Goal: Navigation & Orientation: Find specific page/section

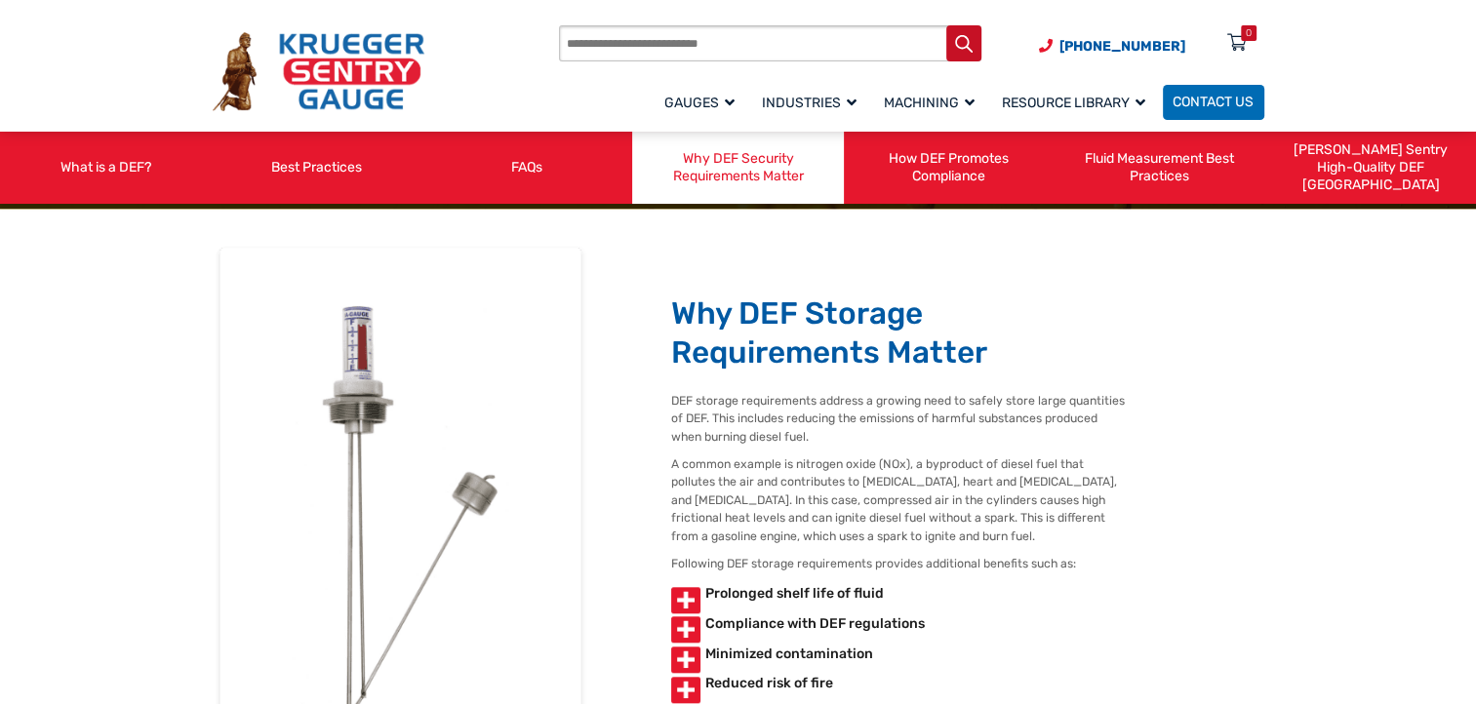
scroll to position [1695, 0]
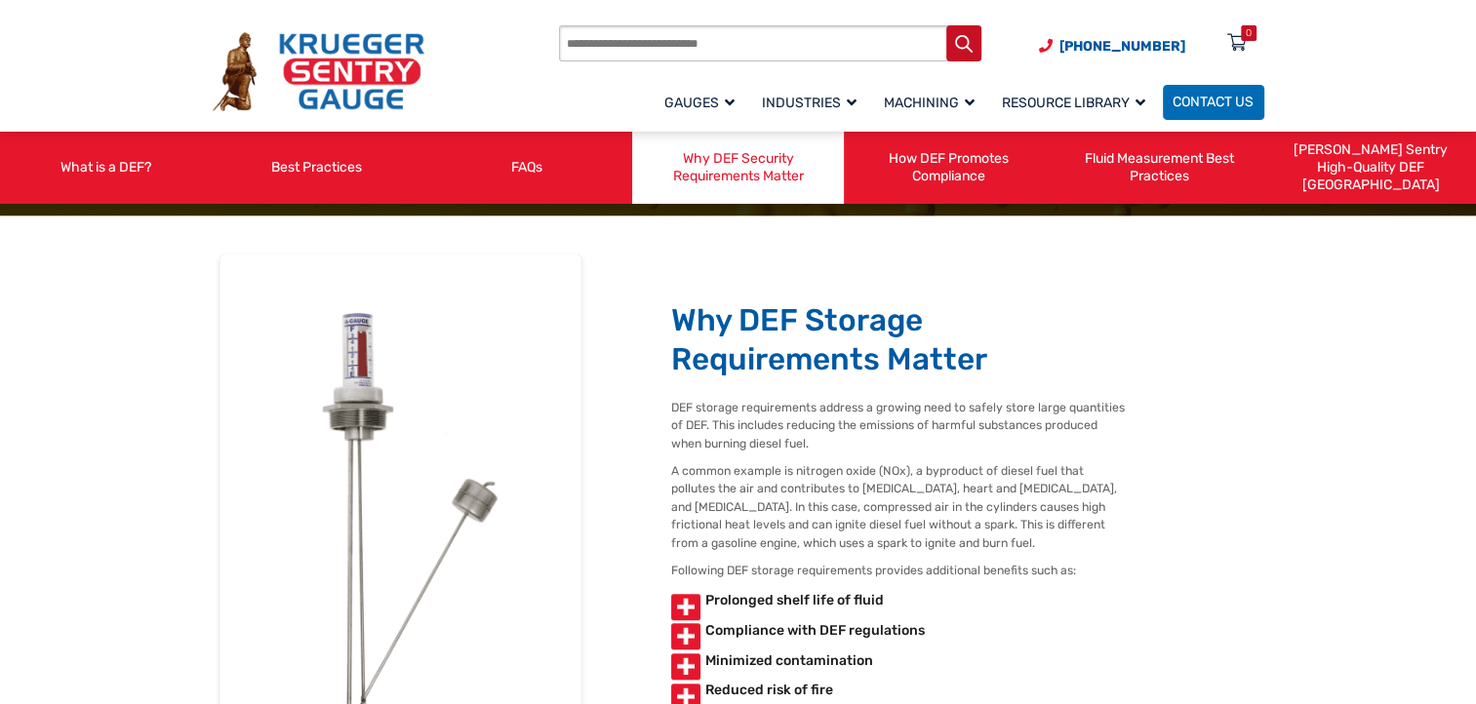
click at [1227, 659] on div "Why DEF Storage Requirements Matter DEF storage requirements address a growing …" at bounding box center [739, 531] width 1052 height 562
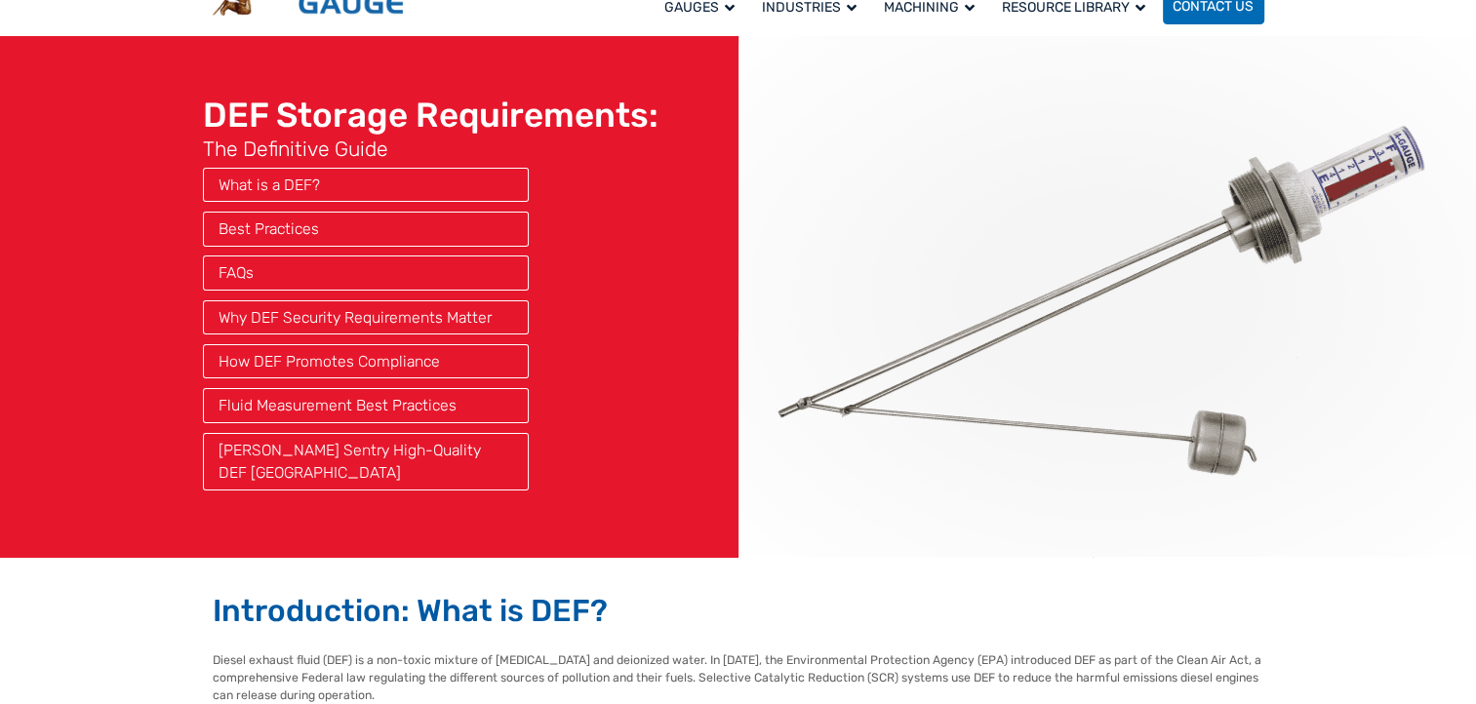
scroll to position [0, 0]
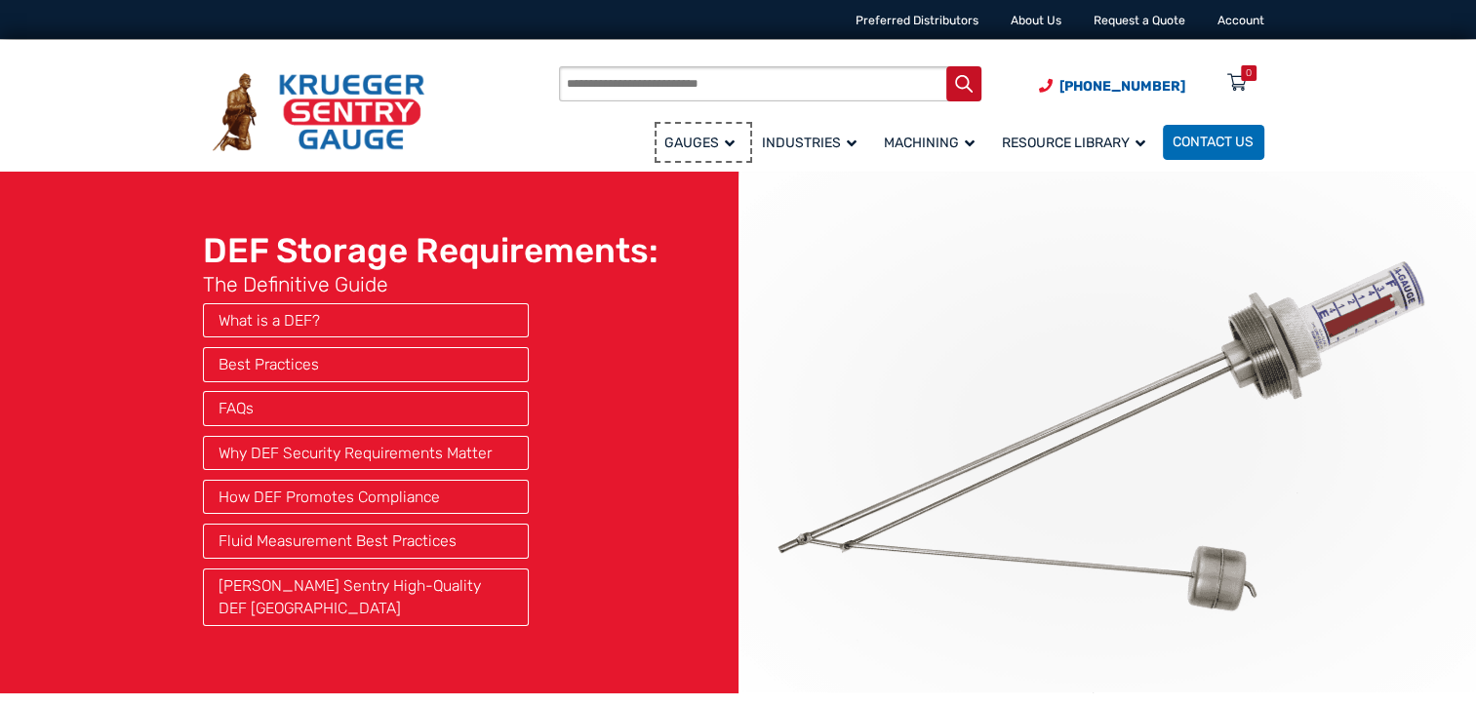
click at [695, 144] on span "Gauges" at bounding box center [699, 143] width 70 height 17
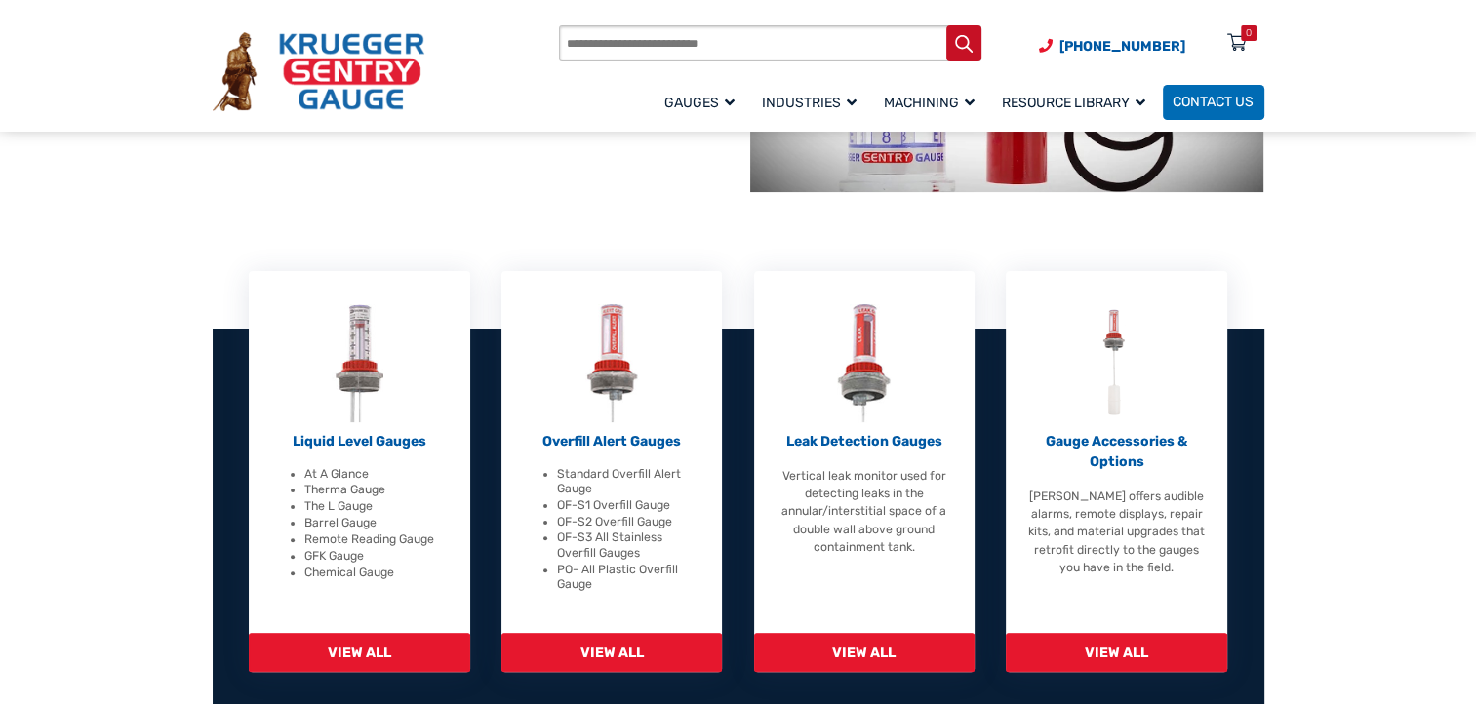
scroll to position [379, 0]
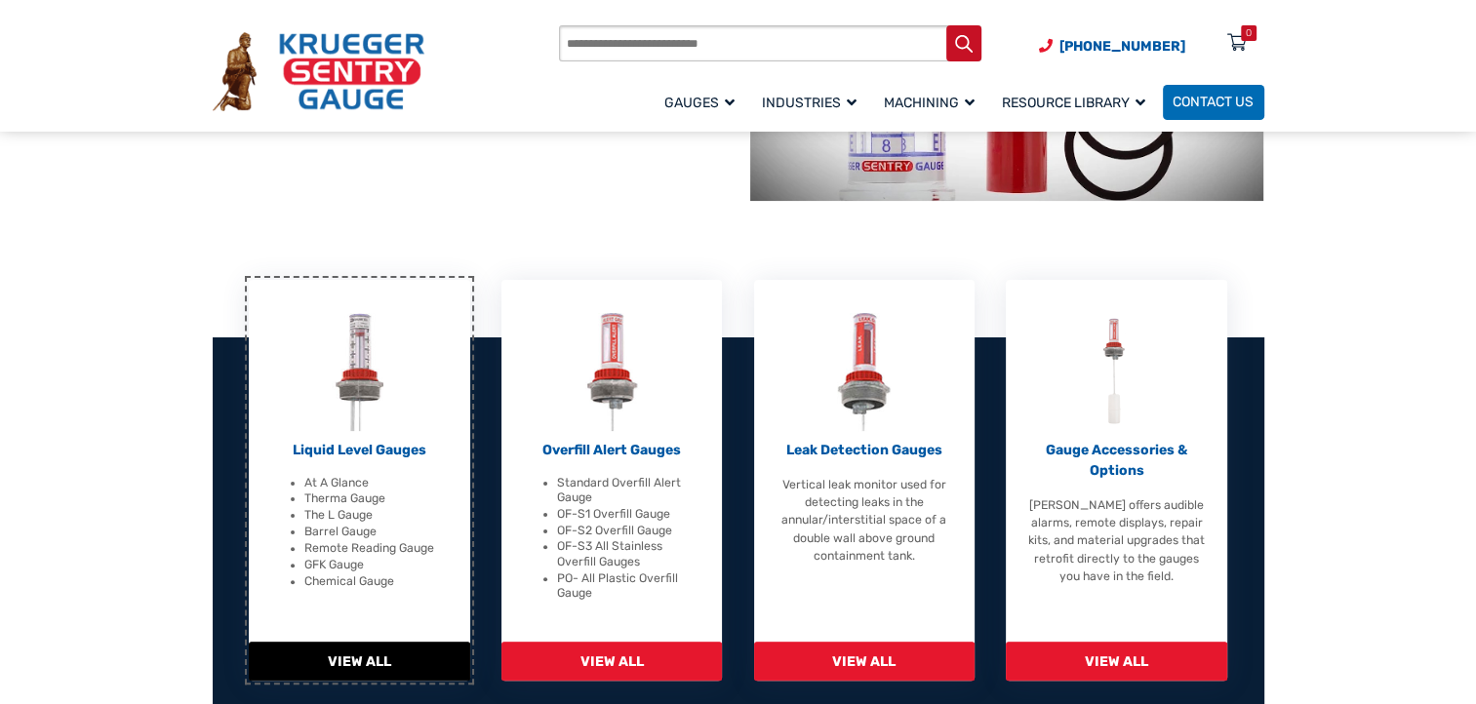
click at [375, 649] on span "View All" at bounding box center [359, 662] width 221 height 40
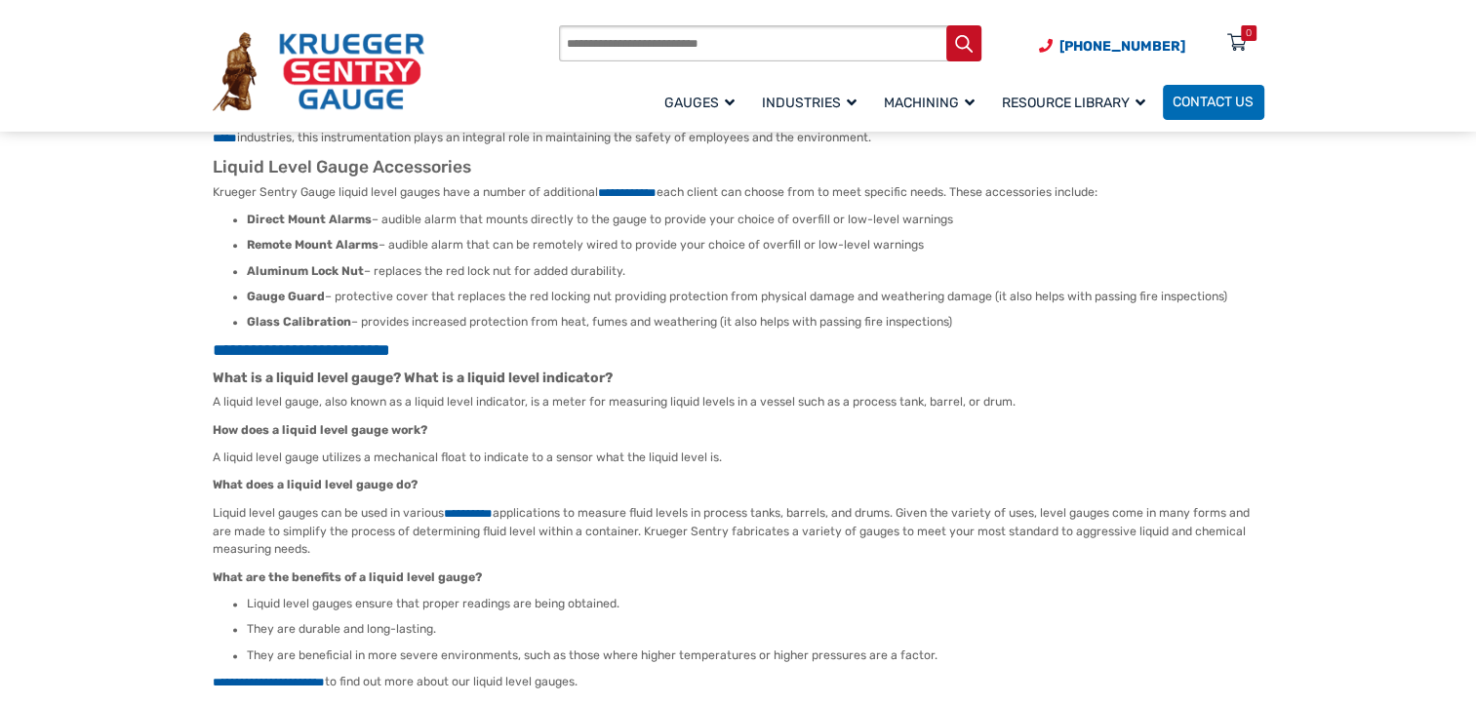
scroll to position [2253, 0]
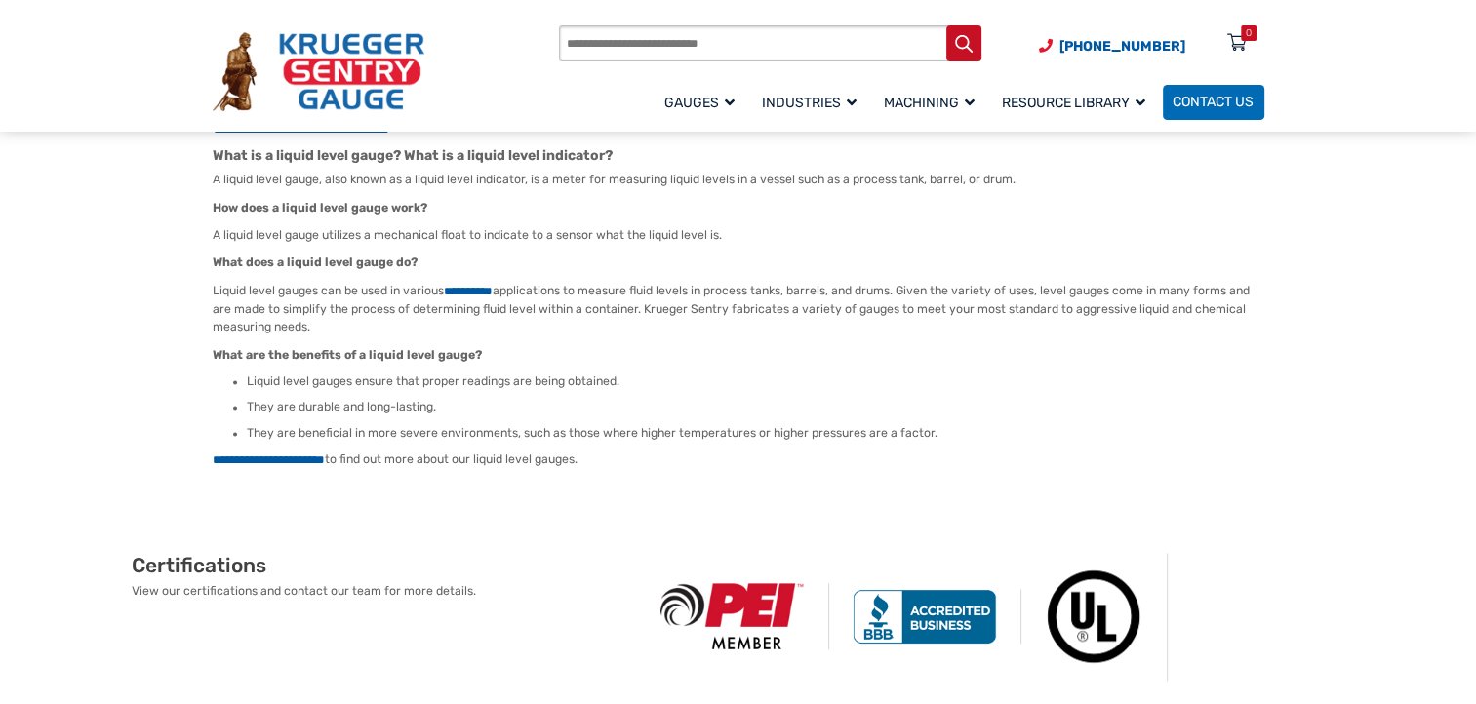
scroll to position [2495, 0]
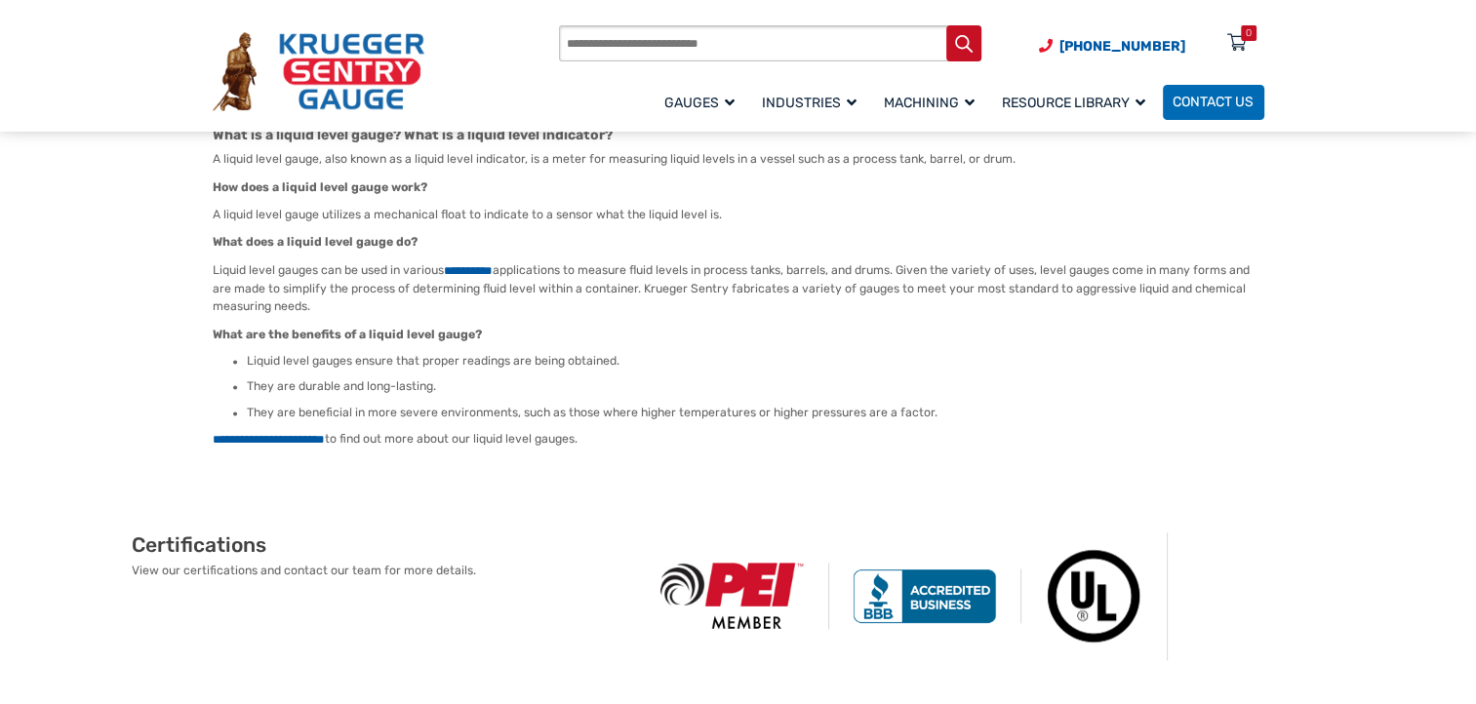
click at [1318, 485] on div "Certifications View our certifications and contact our team for more details." at bounding box center [738, 597] width 1452 height 224
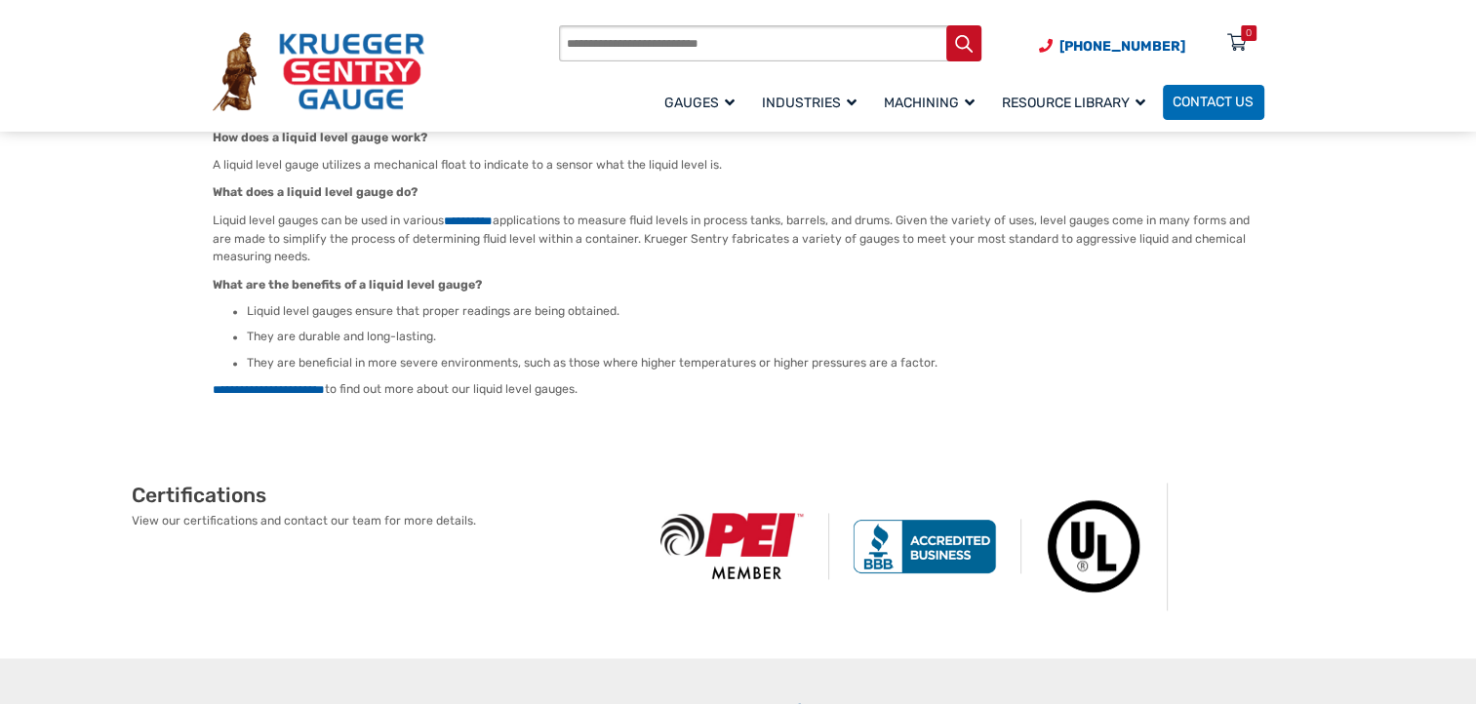
scroll to position [2545, 0]
